Goal: Transaction & Acquisition: Purchase product/service

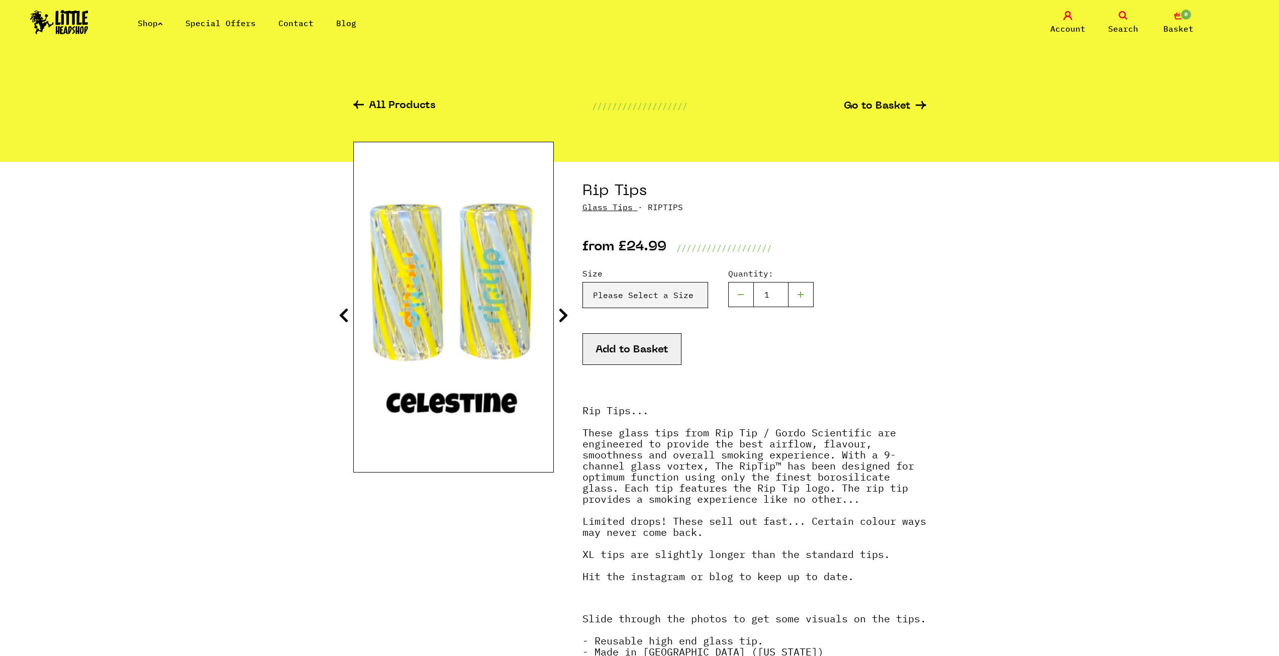
click at [567, 316] on icon at bounding box center [563, 315] width 10 height 16
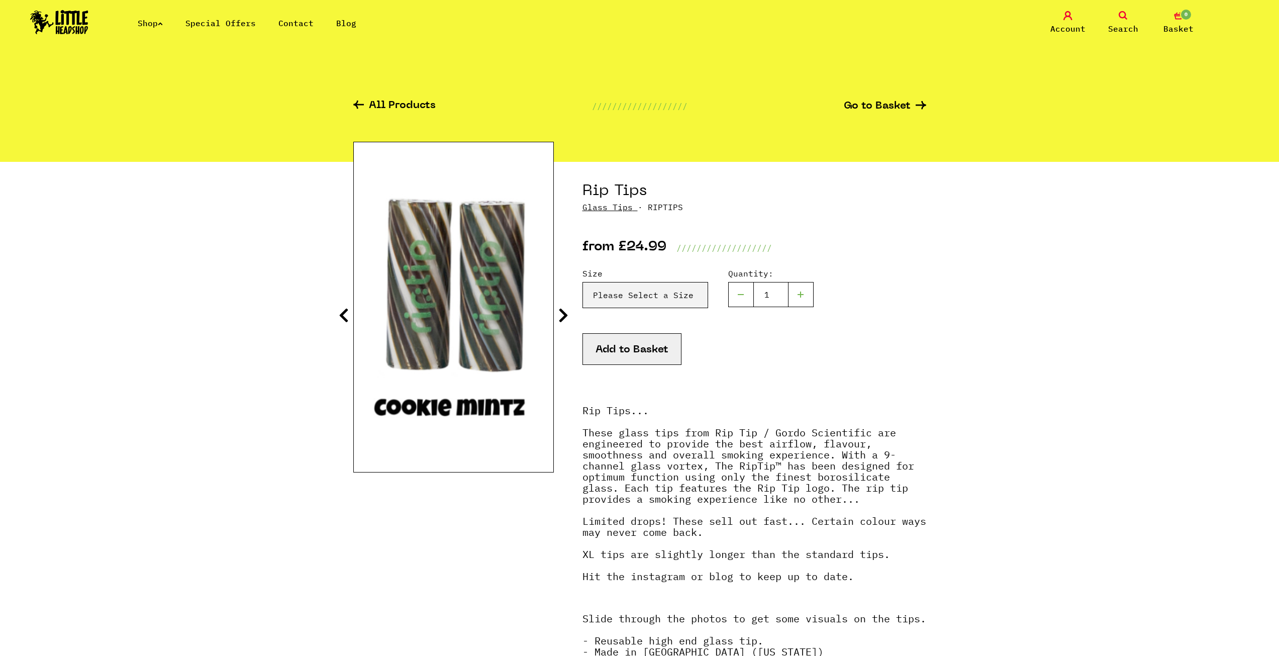
click at [567, 316] on icon at bounding box center [563, 315] width 10 height 16
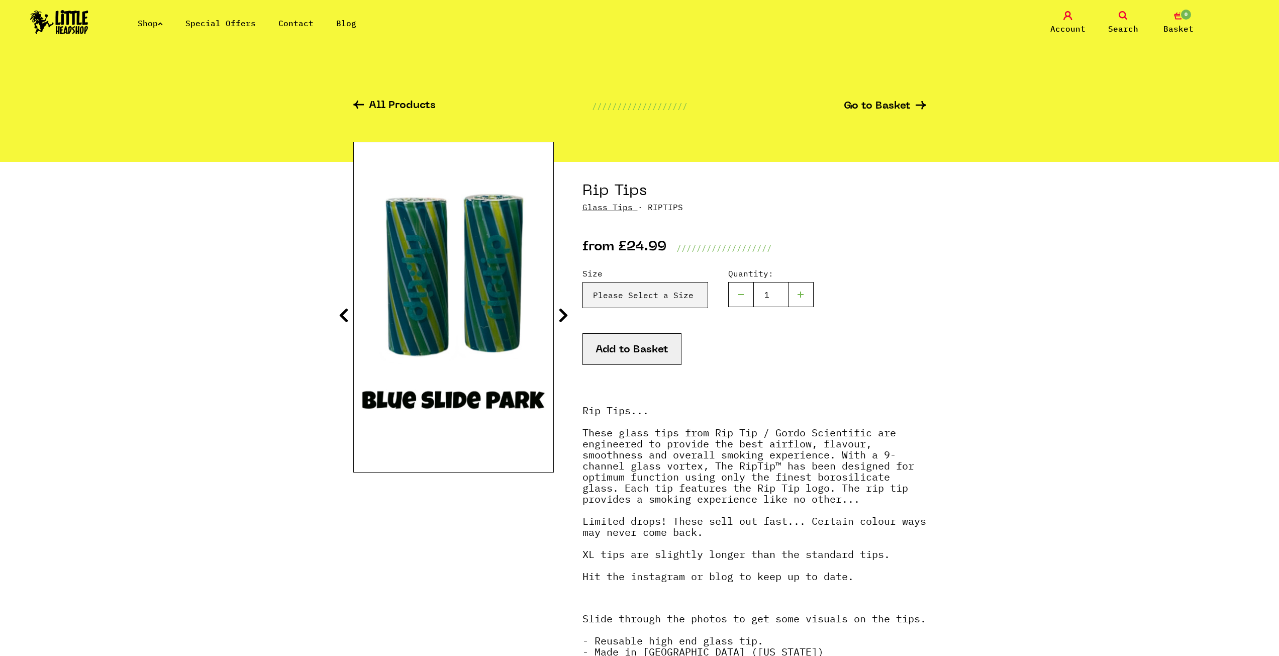
click at [567, 316] on icon at bounding box center [563, 315] width 10 height 16
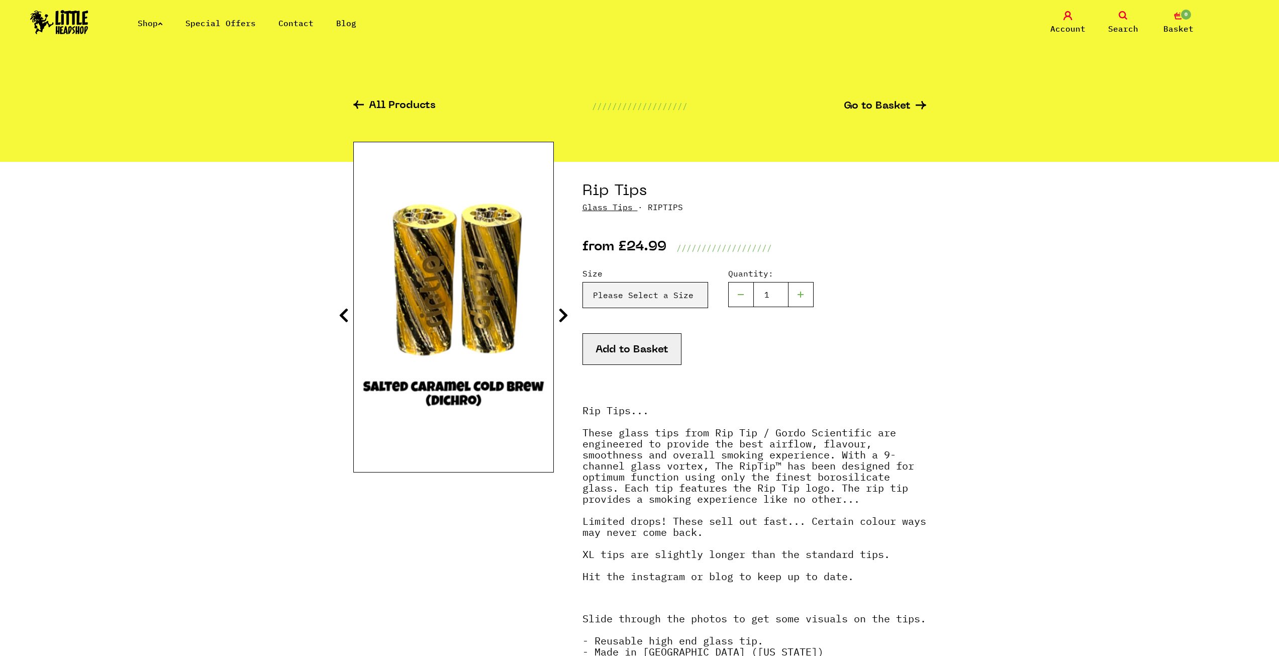
click at [567, 316] on icon at bounding box center [563, 315] width 10 height 16
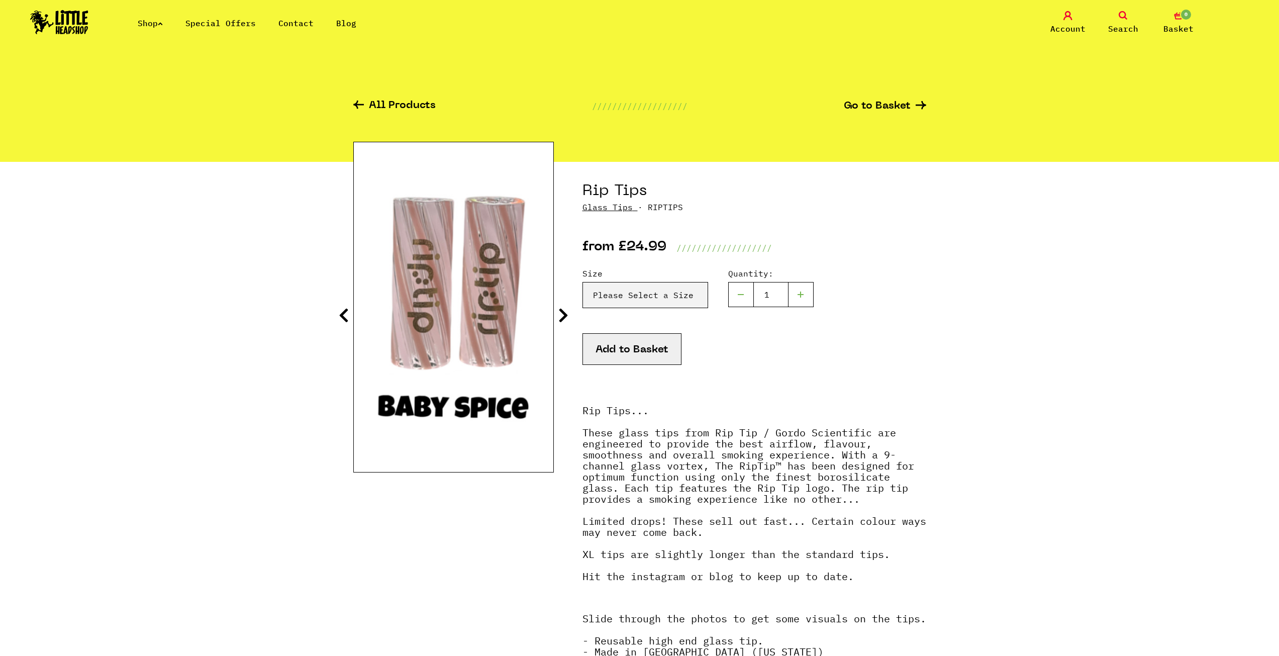
click at [567, 316] on icon at bounding box center [563, 315] width 10 height 16
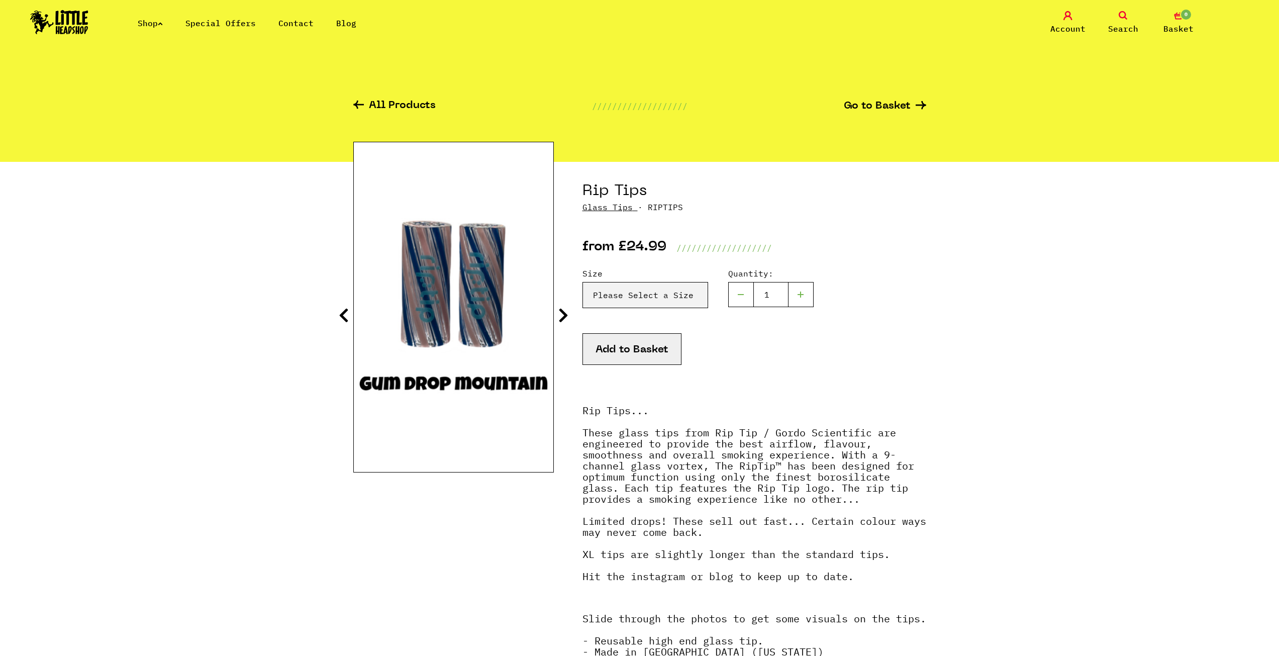
click at [567, 316] on icon at bounding box center [563, 315] width 10 height 16
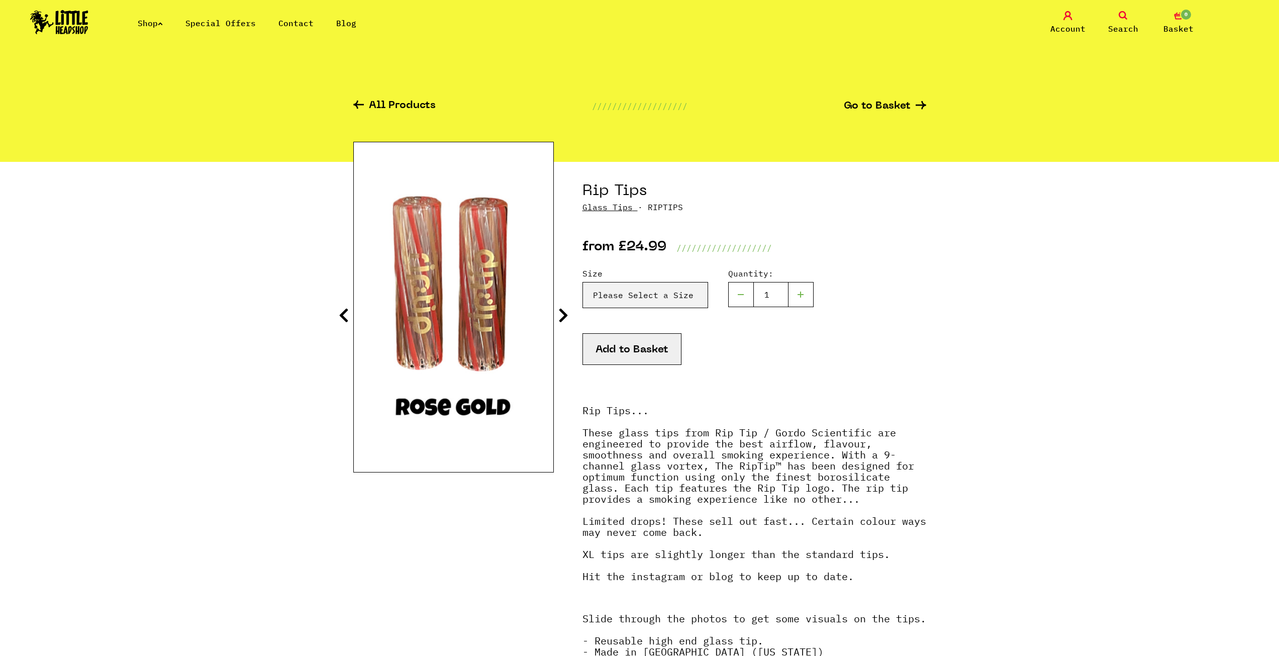
click at [567, 316] on icon at bounding box center [563, 315] width 10 height 16
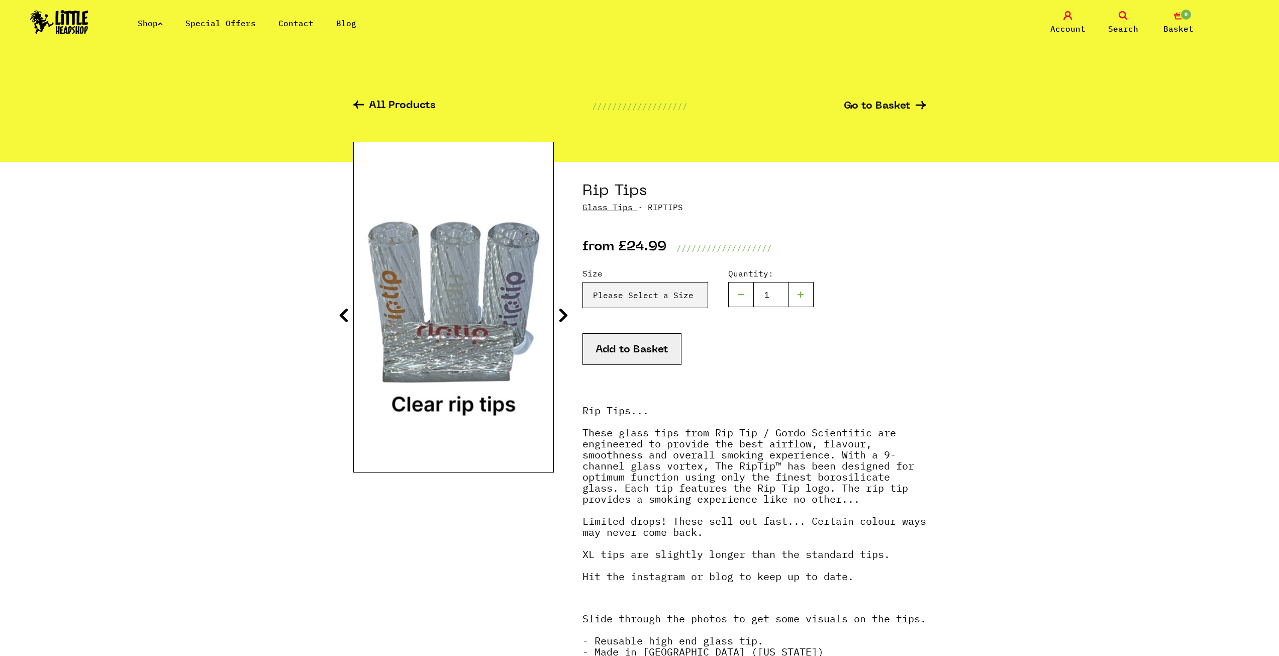
click at [567, 316] on icon at bounding box center [563, 315] width 10 height 16
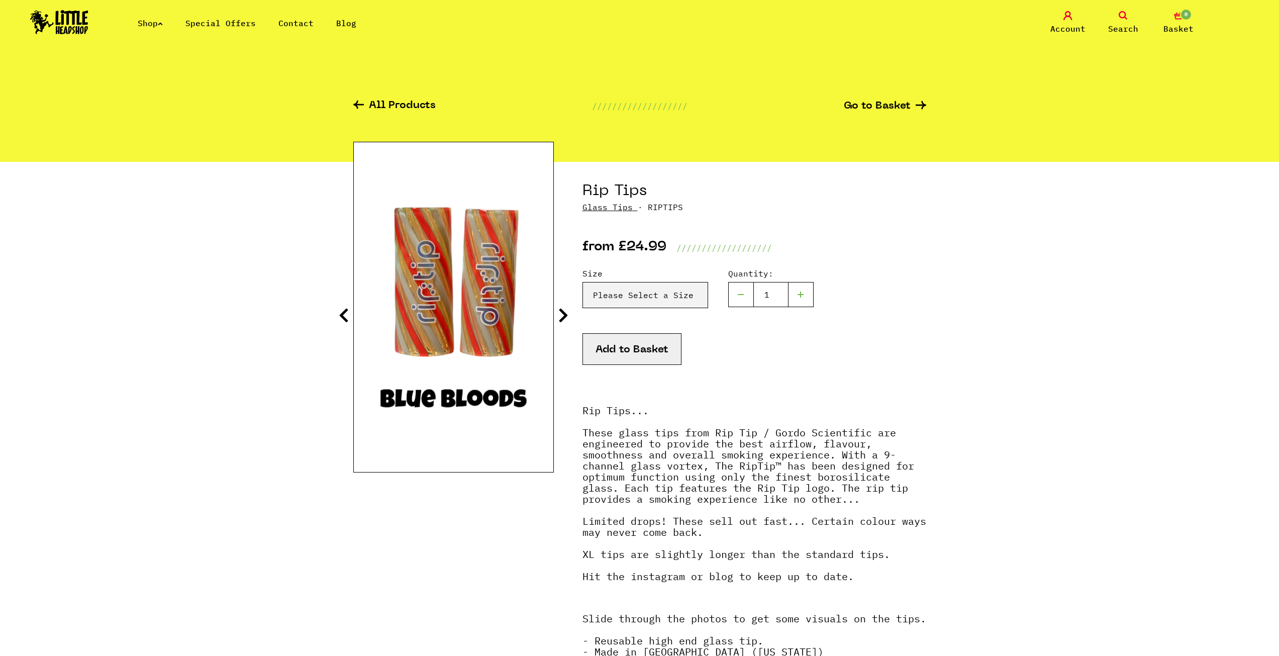
click at [567, 316] on icon at bounding box center [563, 315] width 10 height 16
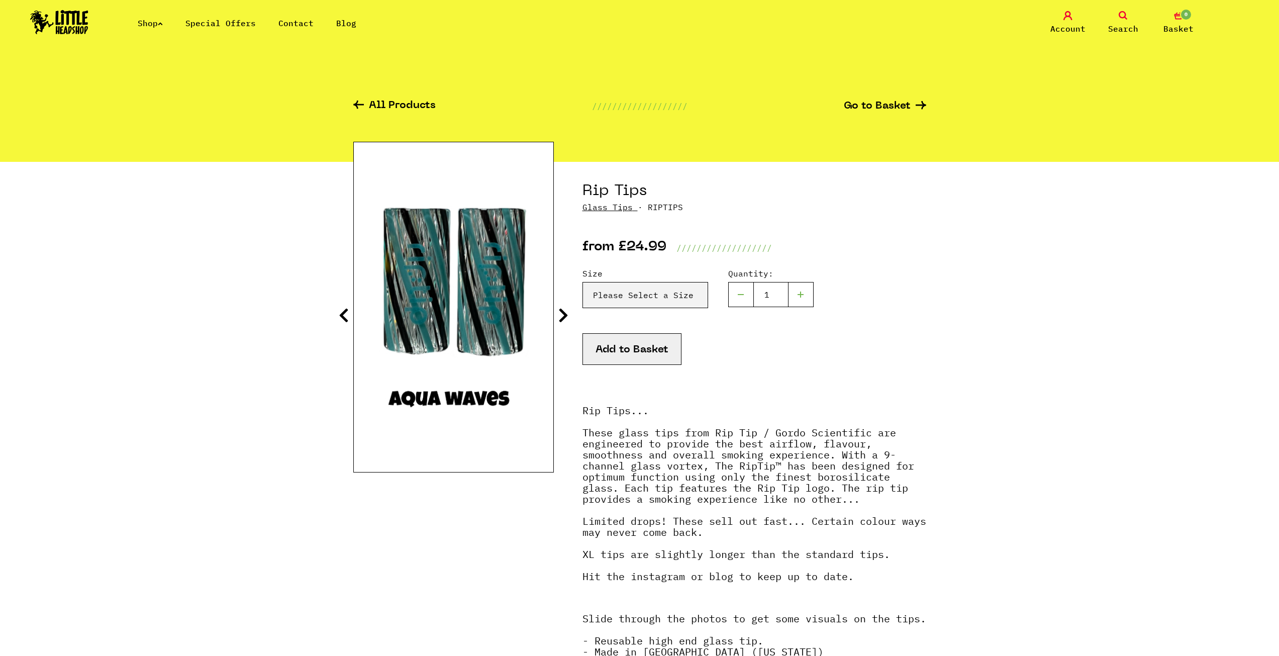
click at [567, 316] on icon at bounding box center [563, 315] width 10 height 16
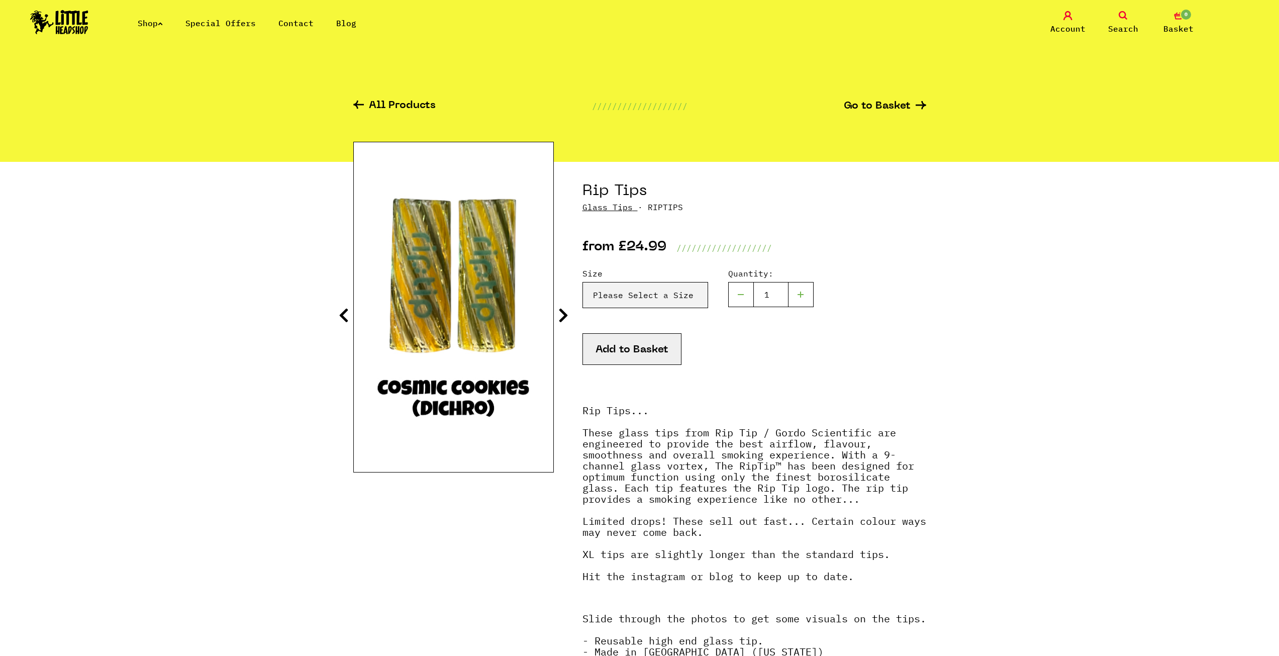
click at [567, 316] on icon at bounding box center [563, 315] width 10 height 16
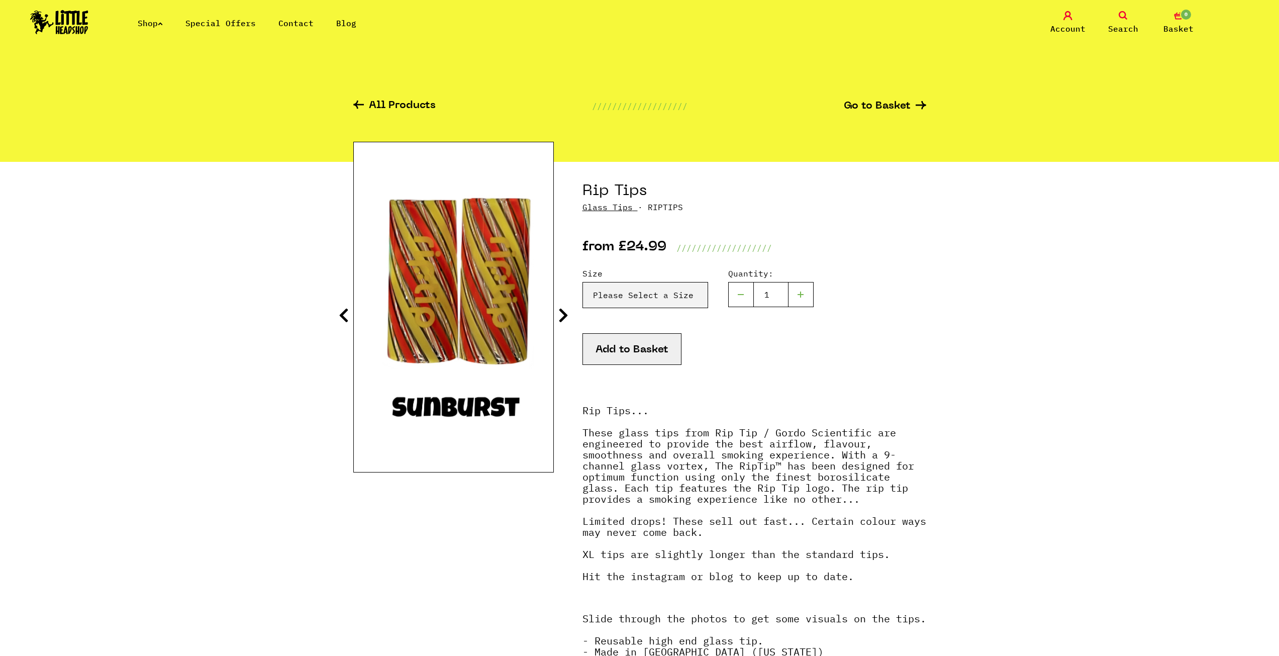
click at [567, 316] on icon at bounding box center [563, 315] width 10 height 16
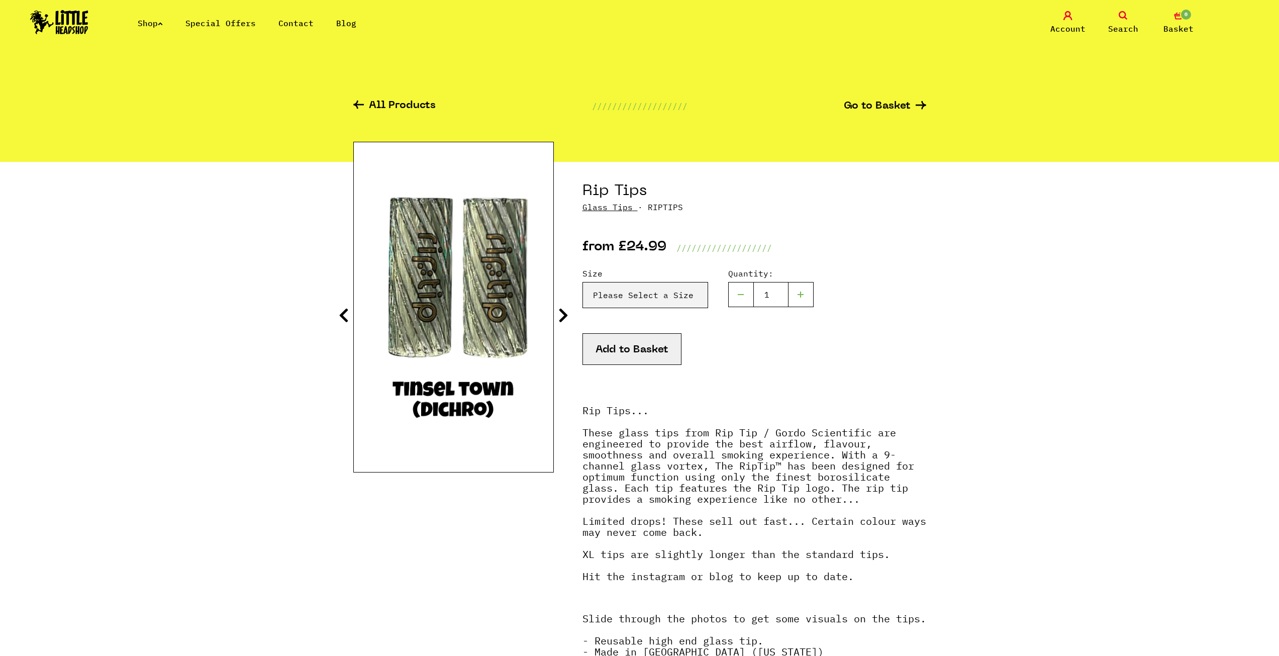
click at [567, 316] on icon at bounding box center [563, 315] width 10 height 16
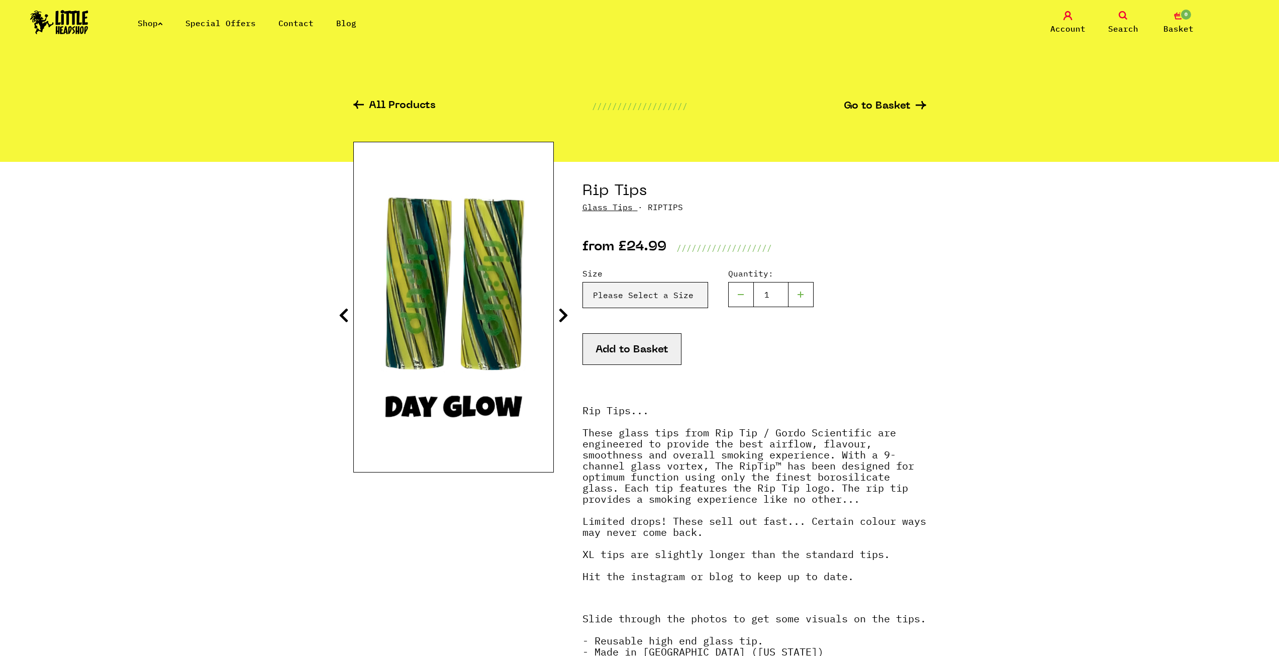
click at [567, 316] on icon at bounding box center [563, 315] width 10 height 16
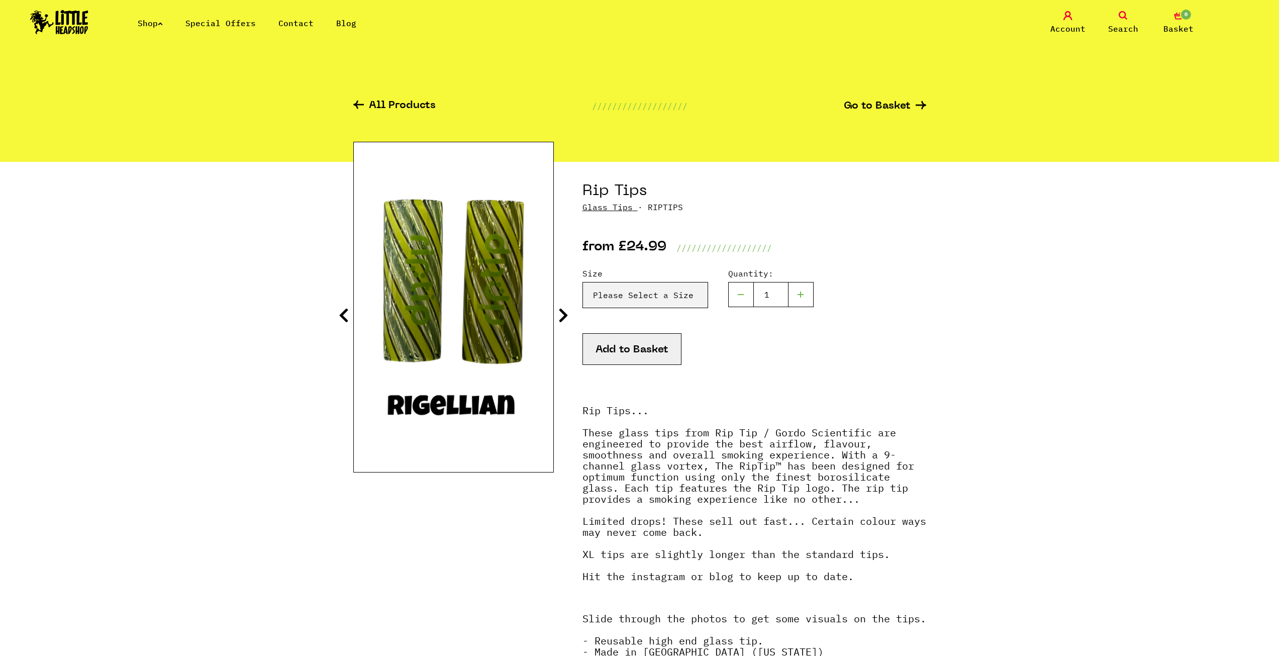
click at [567, 316] on icon at bounding box center [563, 315] width 10 height 16
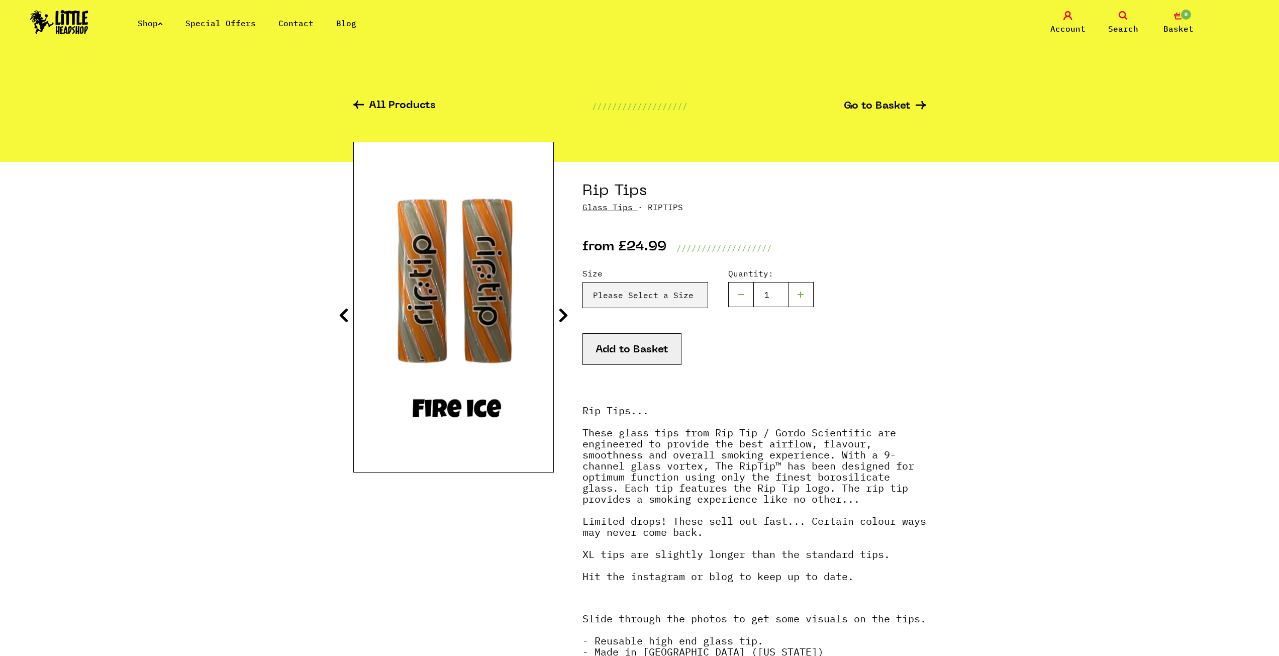
click at [567, 316] on icon at bounding box center [563, 315] width 10 height 16
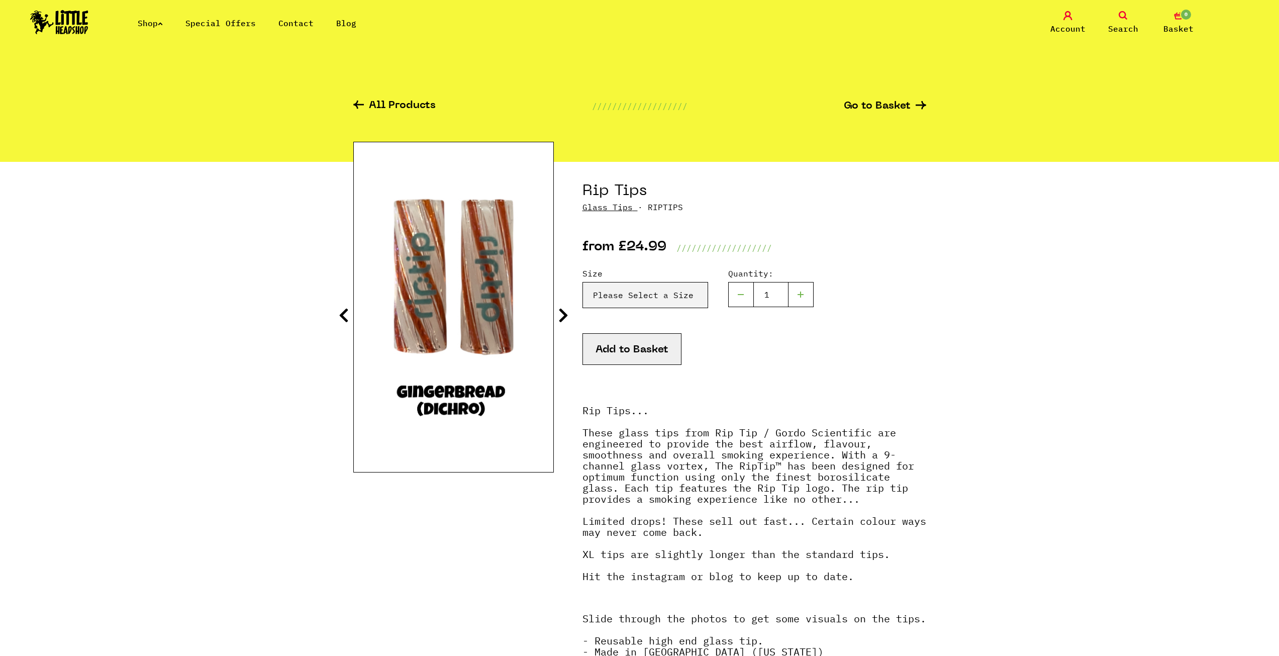
click at [567, 316] on icon at bounding box center [563, 315] width 10 height 16
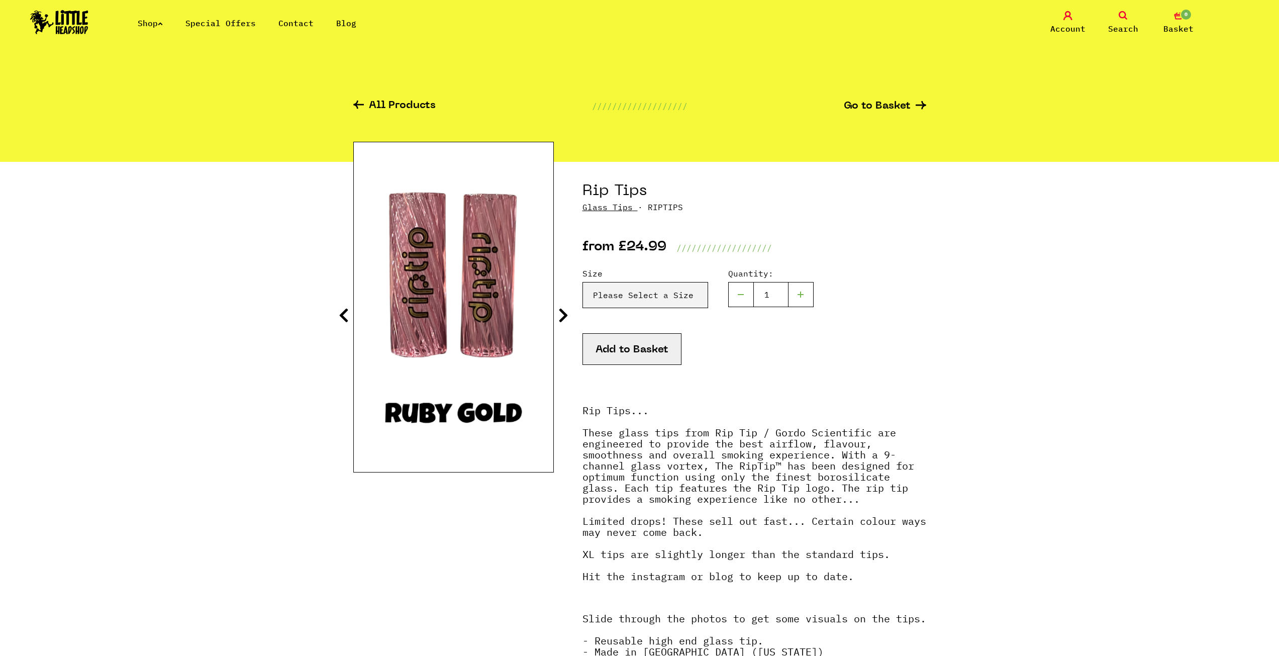
click at [567, 316] on icon at bounding box center [563, 315] width 10 height 16
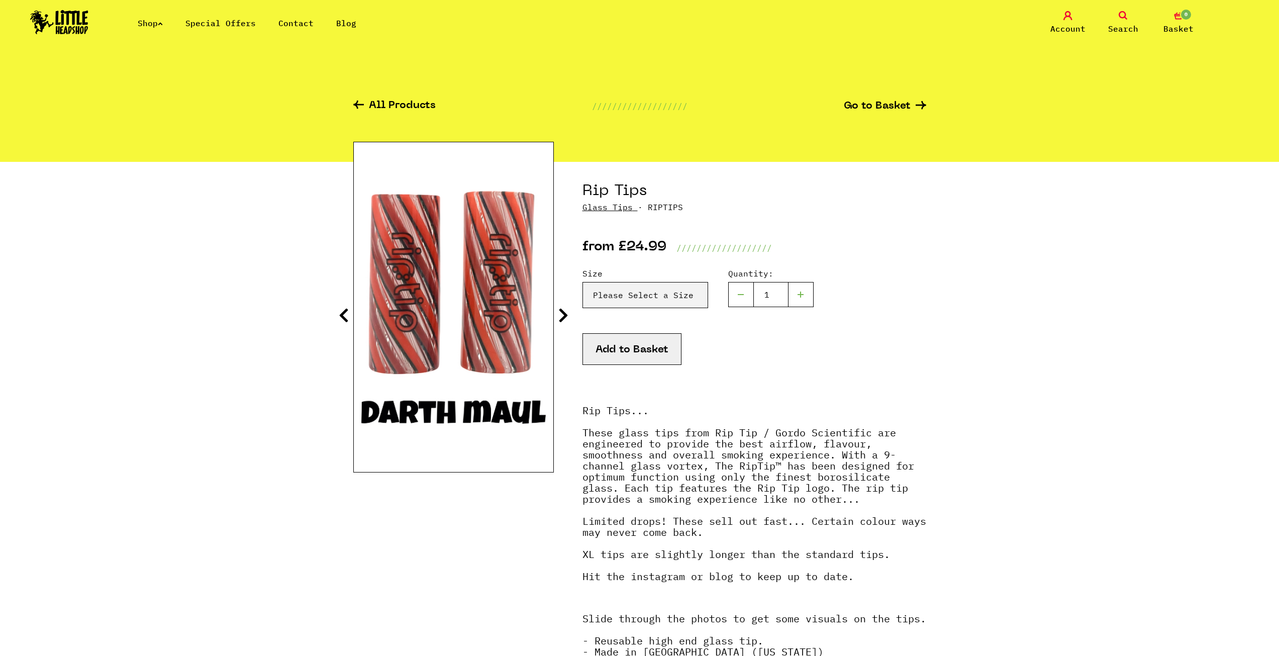
click at [567, 316] on icon at bounding box center [563, 315] width 10 height 16
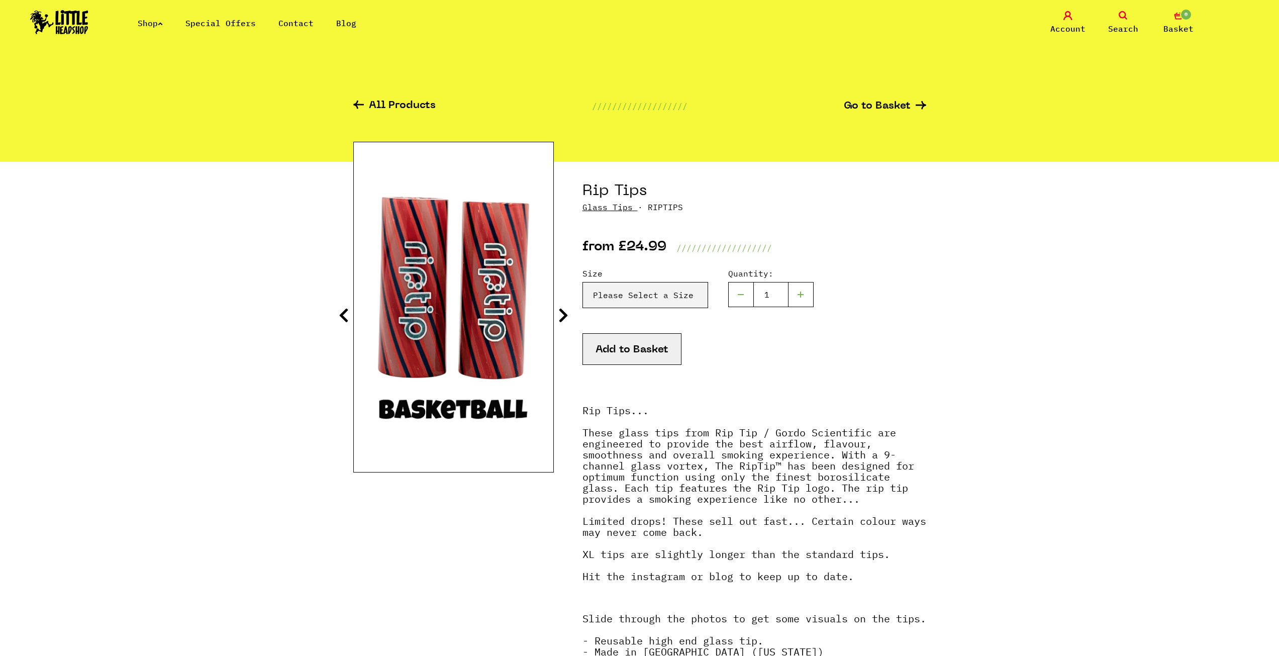
click at [567, 316] on icon at bounding box center [563, 315] width 10 height 16
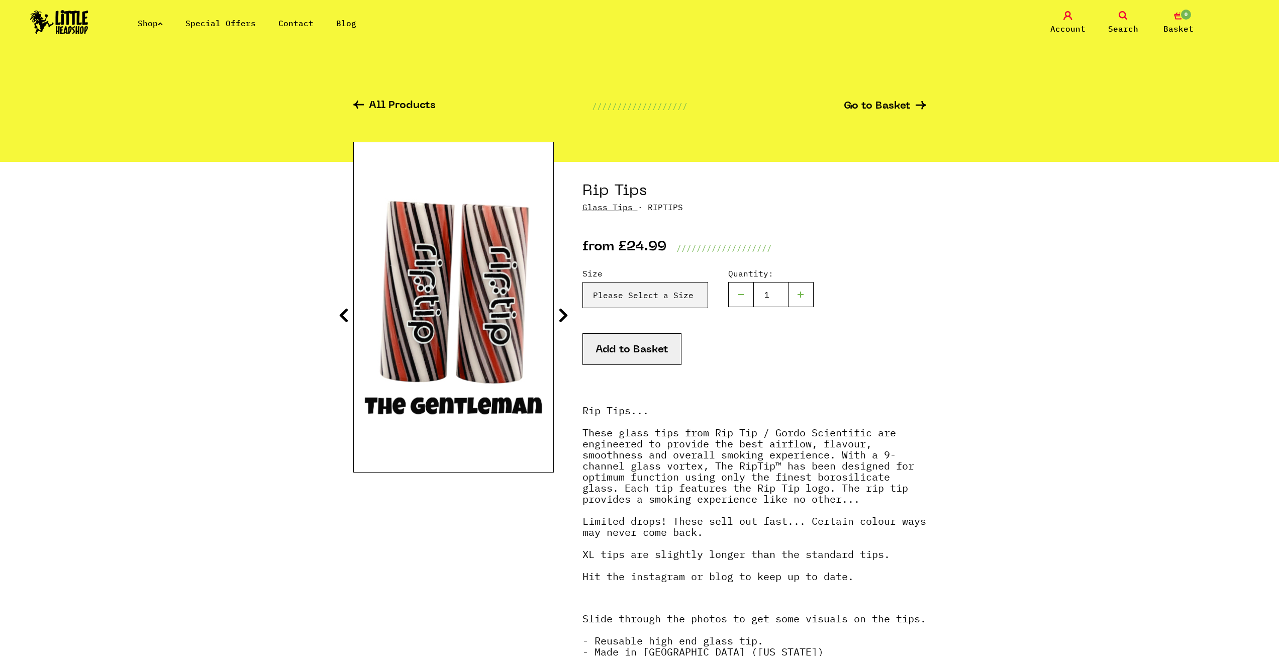
click at [567, 316] on icon at bounding box center [563, 315] width 10 height 16
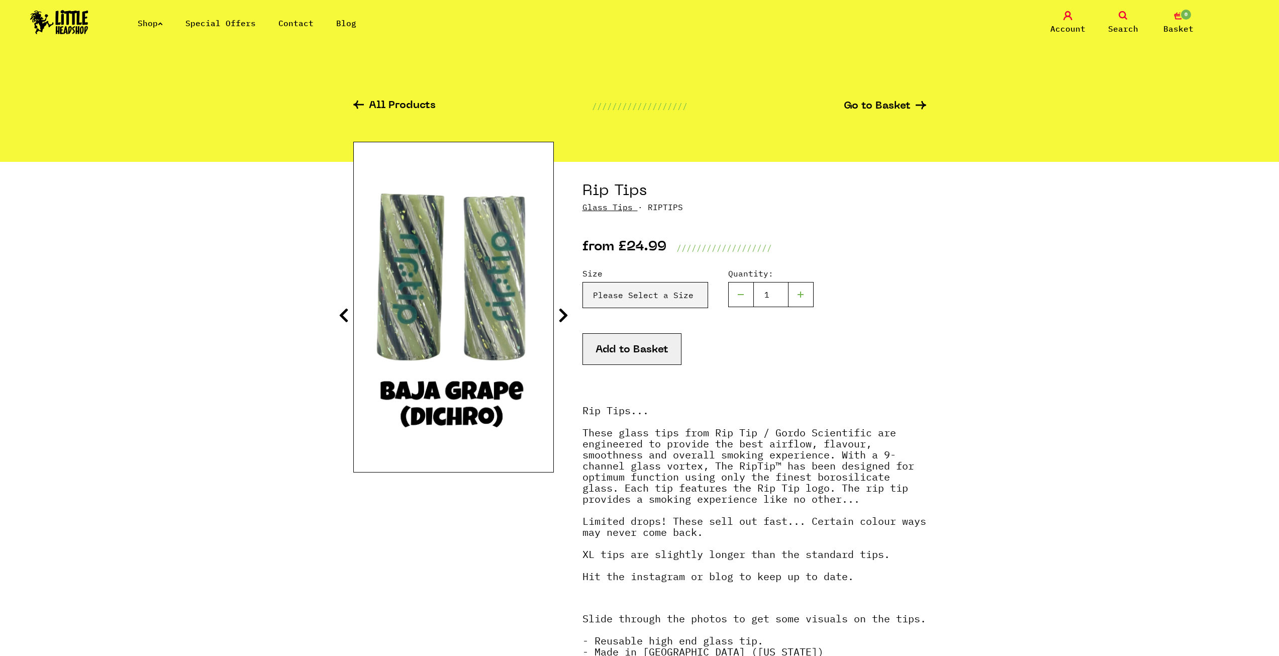
click at [567, 316] on icon at bounding box center [563, 315] width 10 height 16
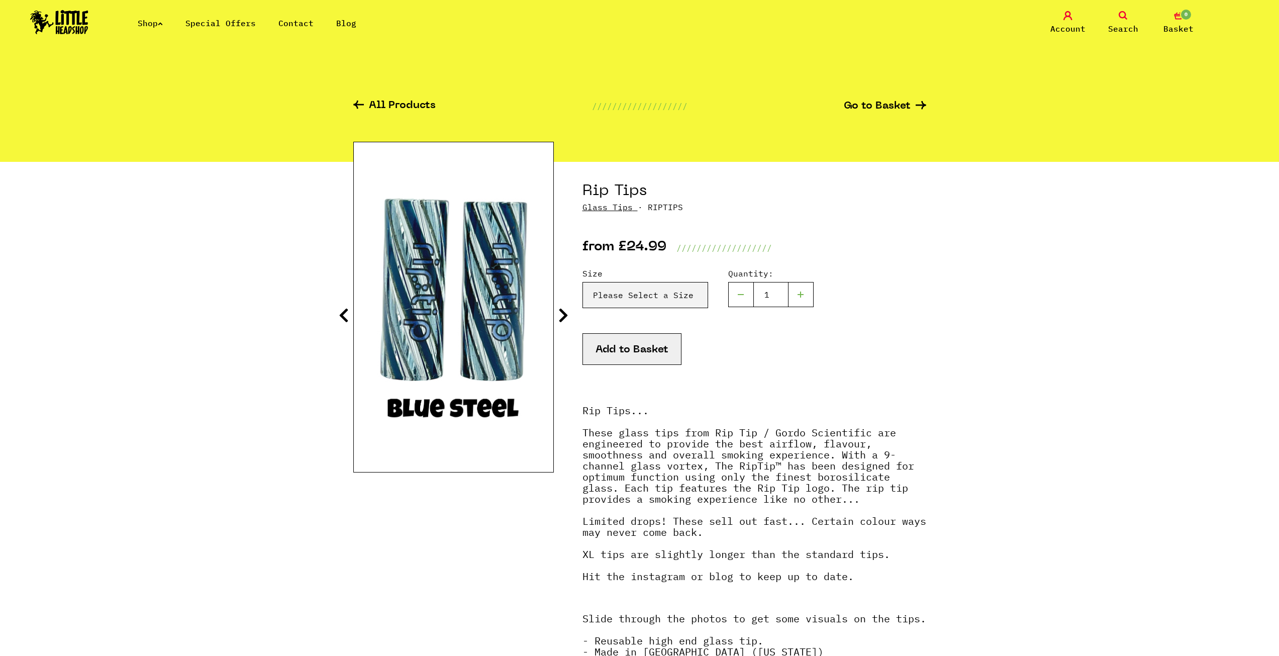
click at [567, 316] on icon at bounding box center [563, 315] width 10 height 16
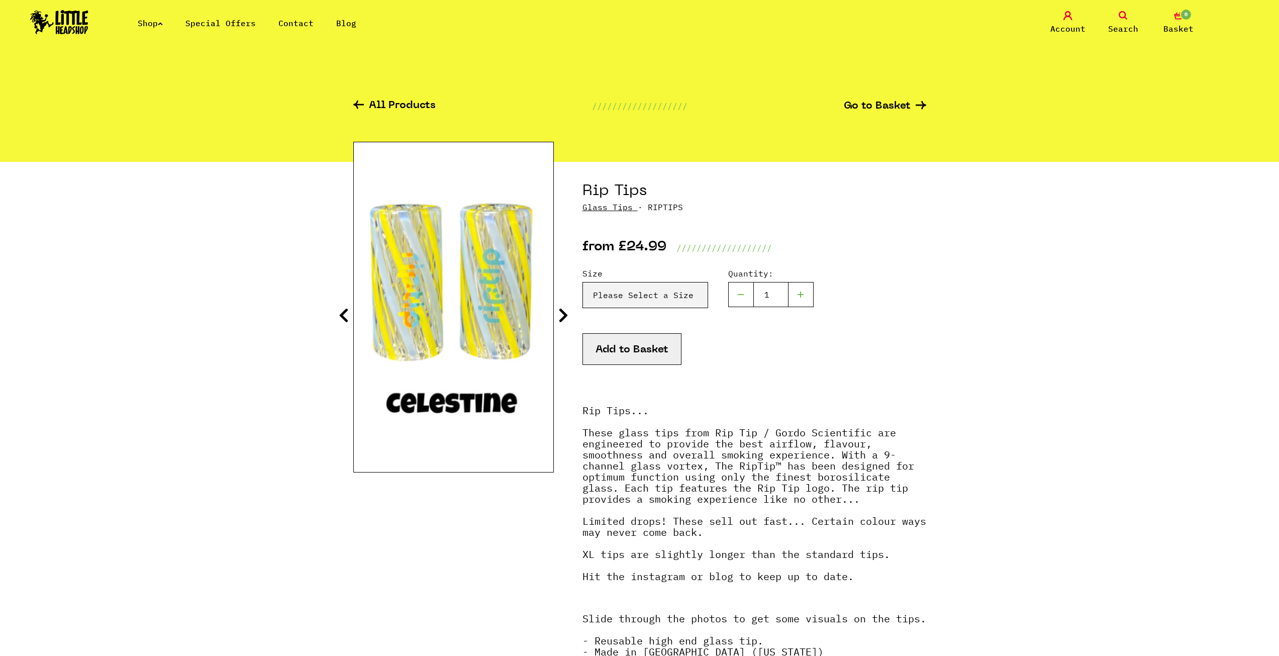
click at [567, 316] on icon at bounding box center [563, 315] width 10 height 16
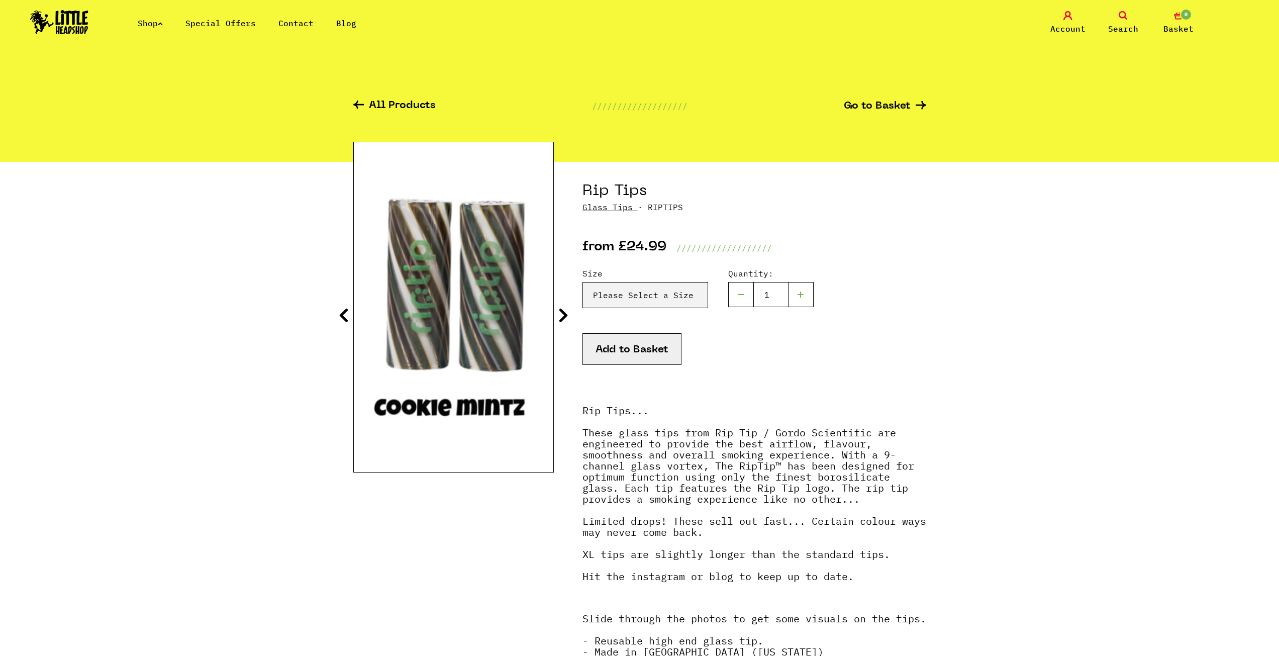
click at [567, 316] on icon at bounding box center [563, 315] width 10 height 16
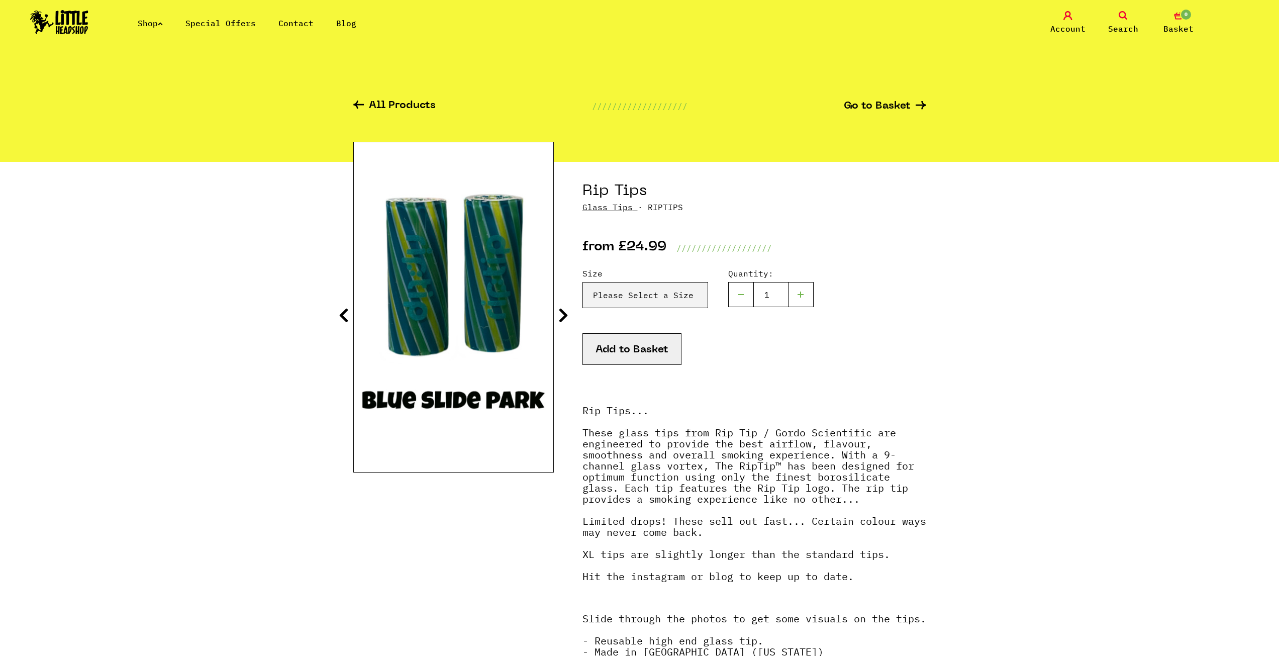
click at [567, 316] on icon at bounding box center [563, 315] width 10 height 16
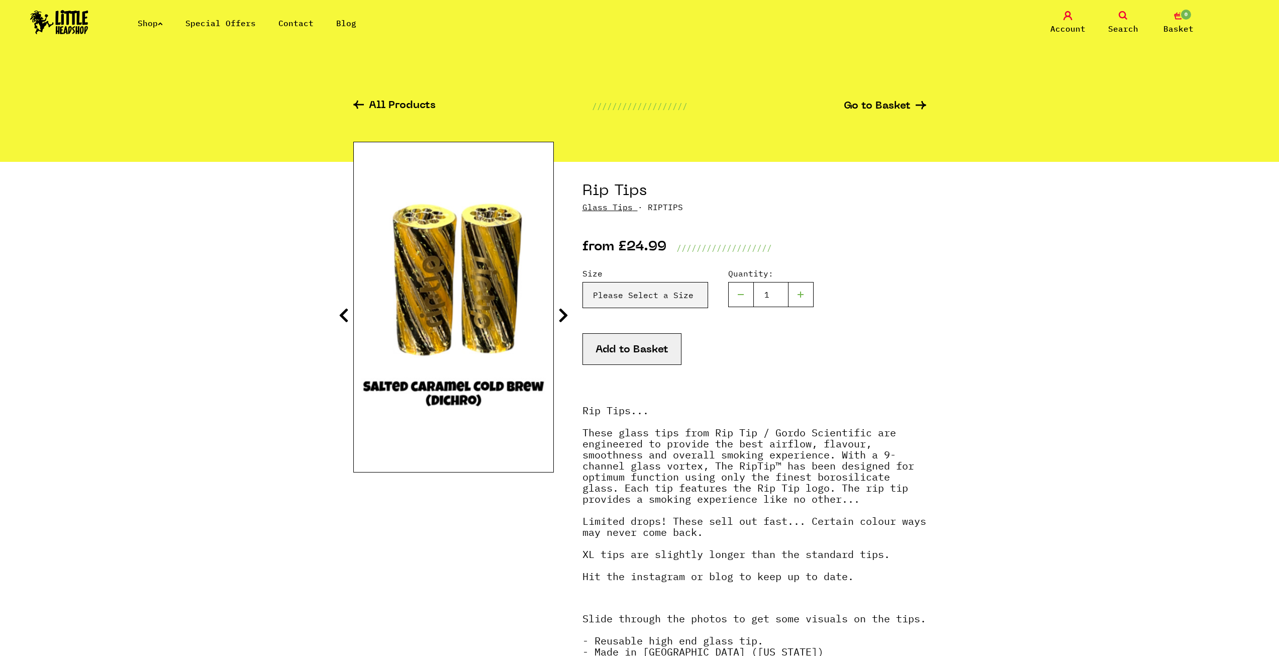
click at [567, 316] on icon at bounding box center [563, 315] width 10 height 16
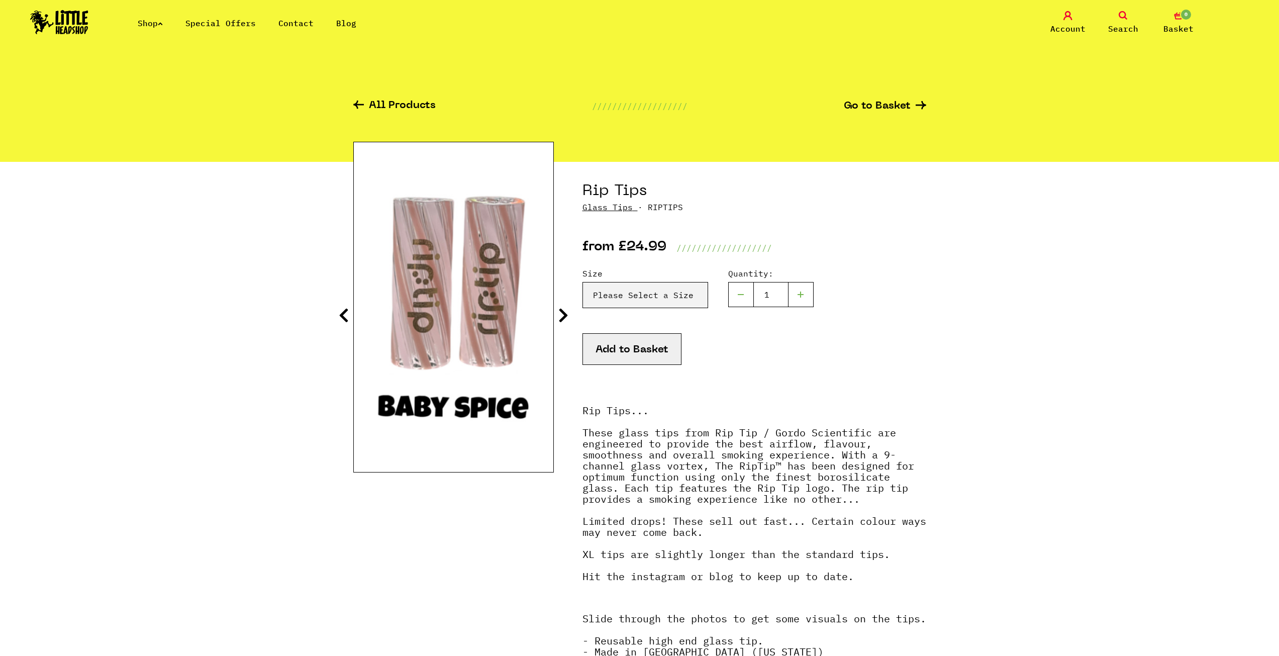
click at [567, 316] on icon at bounding box center [563, 315] width 10 height 16
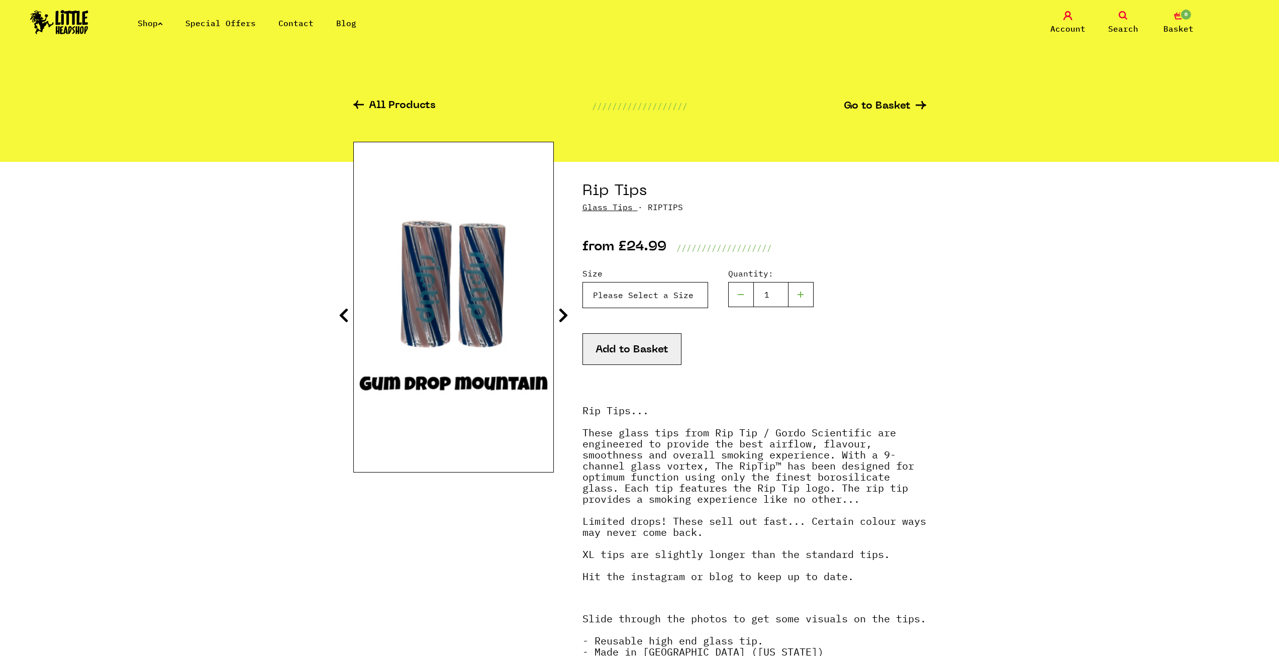
click at [649, 294] on select "Please Select a Size Rip Tips - Size 7 - Clear - £24.99 (Out of Stock) Rip Tips…" at bounding box center [646, 295] width 126 height 26
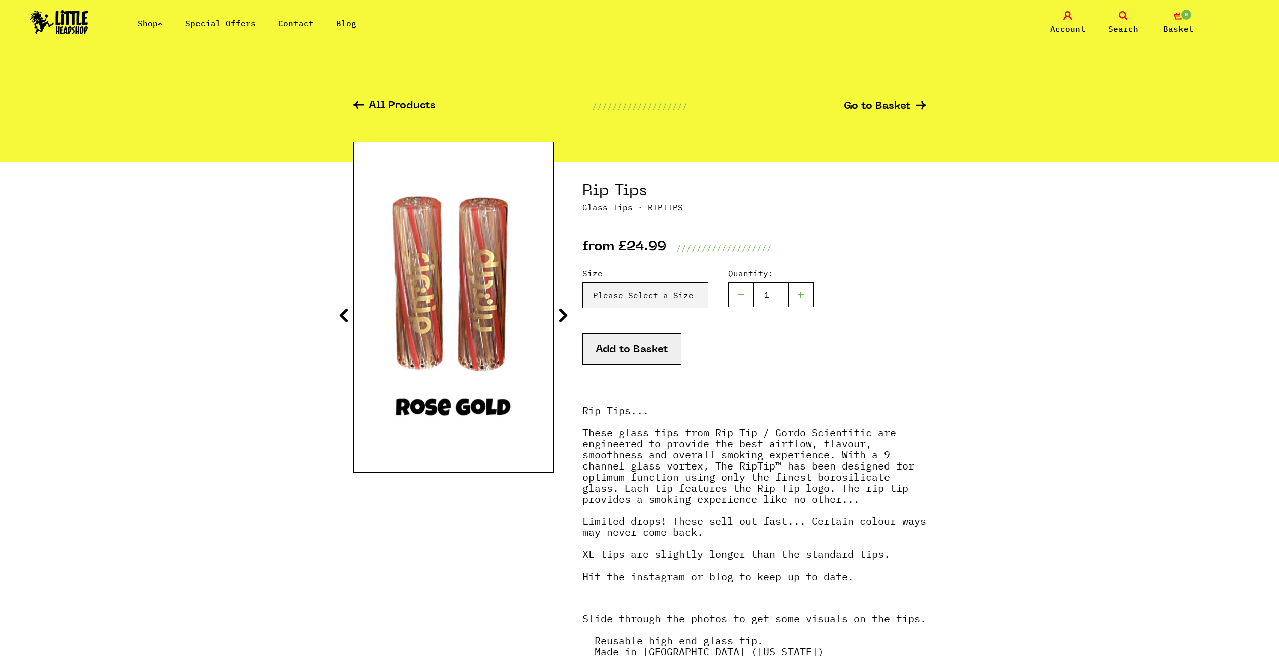
click at [559, 322] on icon at bounding box center [563, 315] width 10 height 16
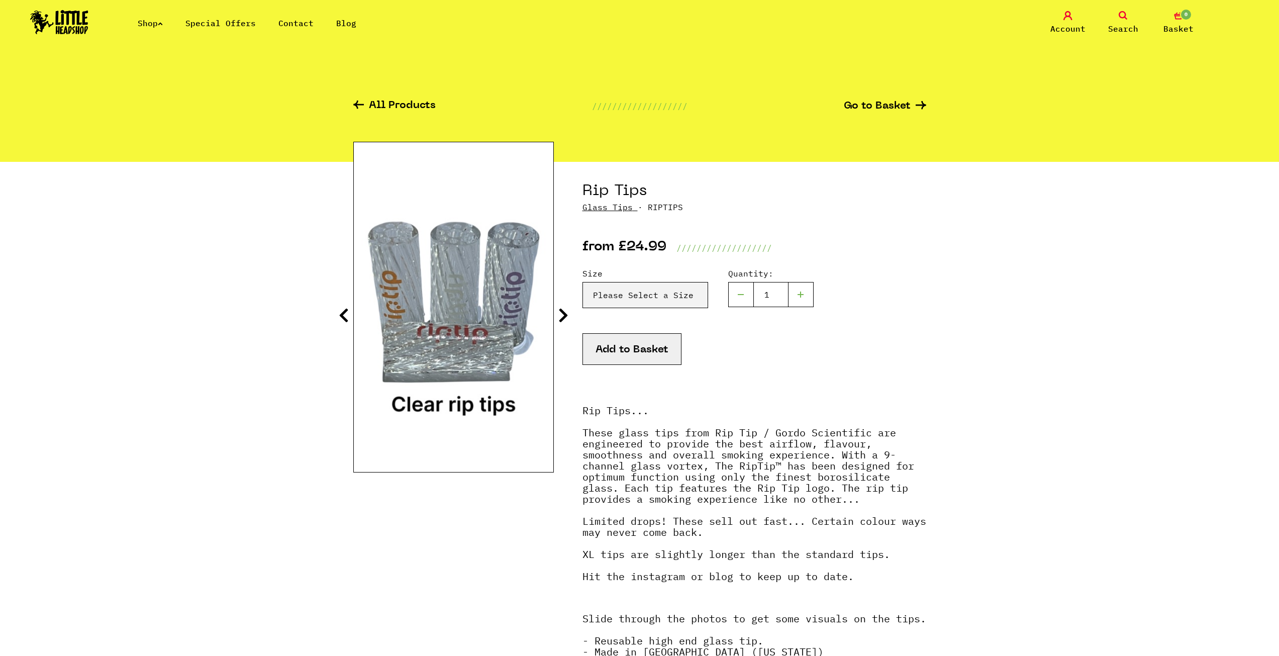
click at [558, 317] on icon at bounding box center [563, 315] width 10 height 16
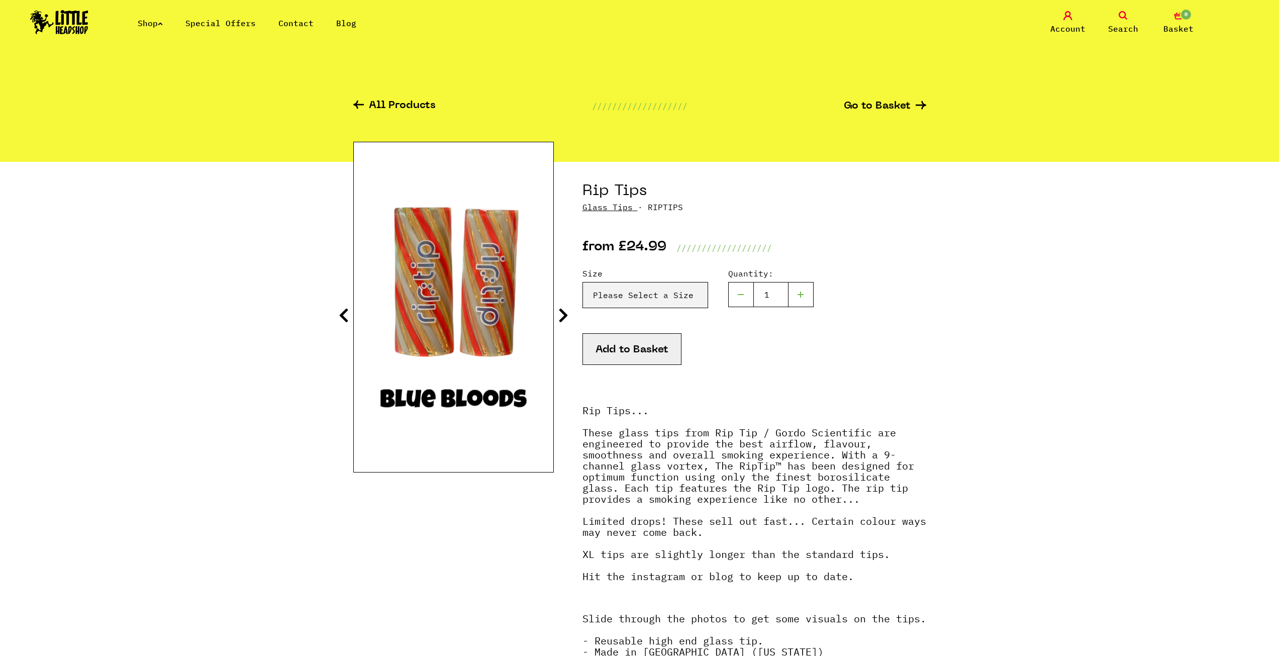
click at [560, 317] on icon at bounding box center [563, 315] width 10 height 16
